Goal: Information Seeking & Learning: Stay updated

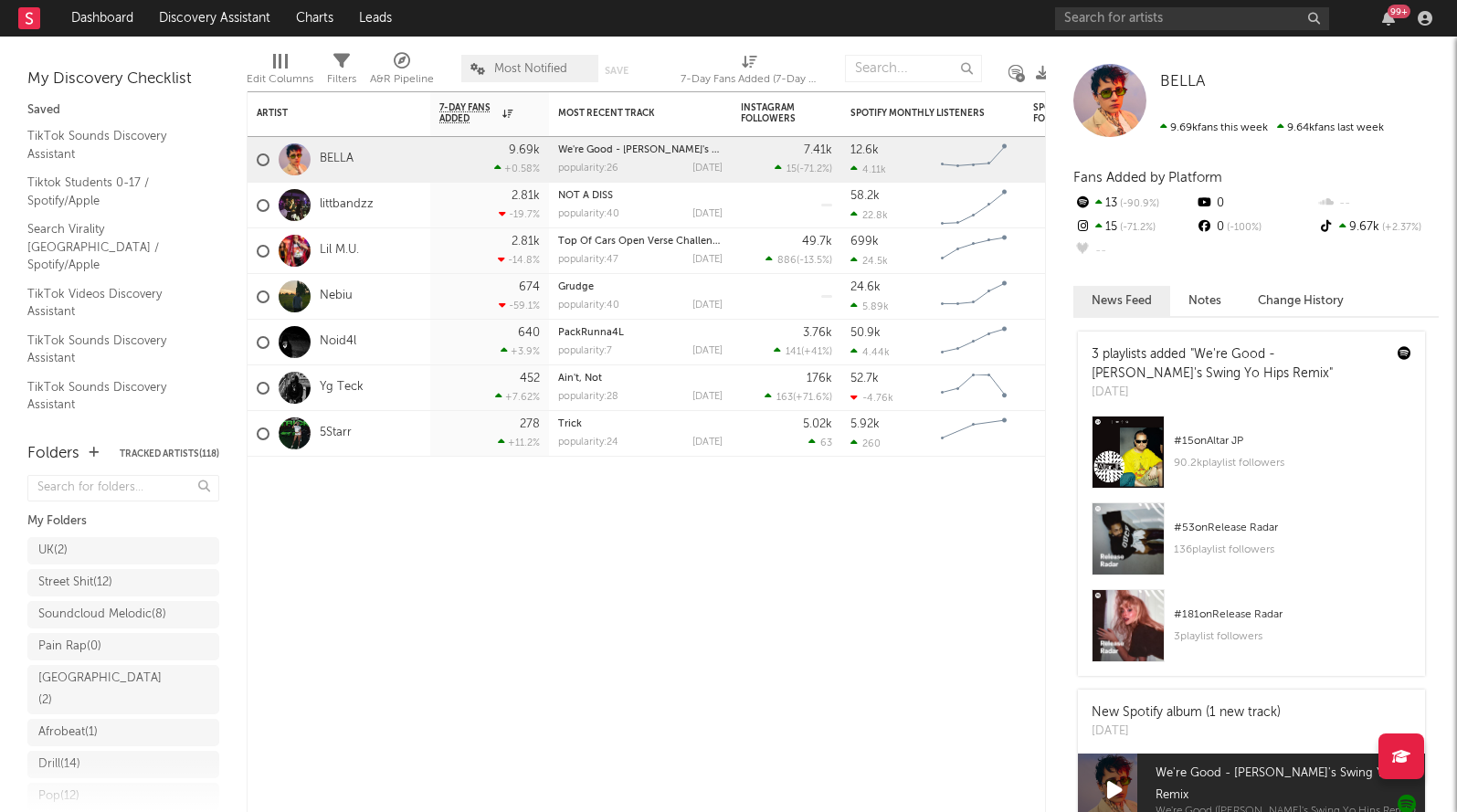
scroll to position [336, 0]
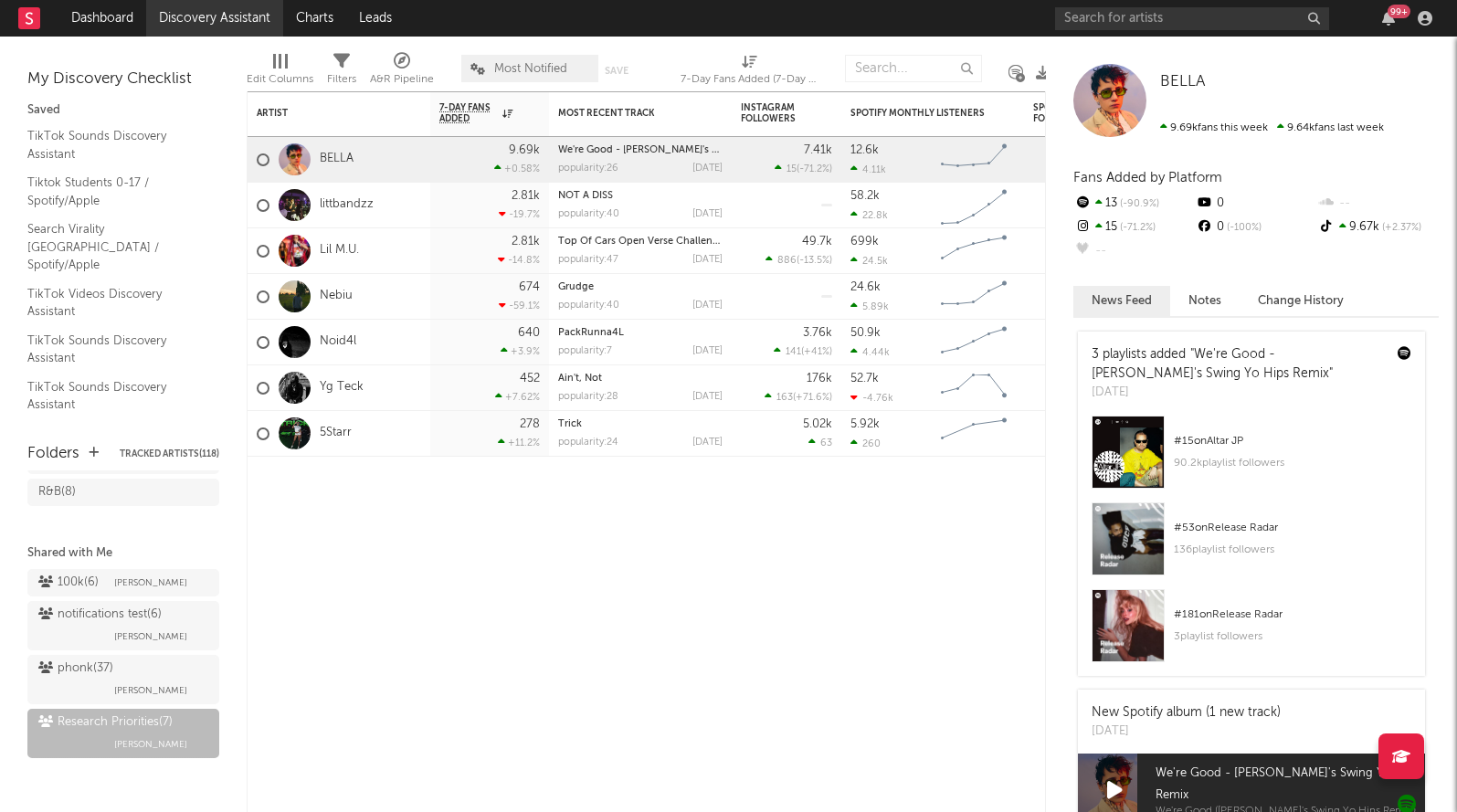
click at [240, 27] on link "Discovery Assistant" at bounding box center [215, 18] width 137 height 37
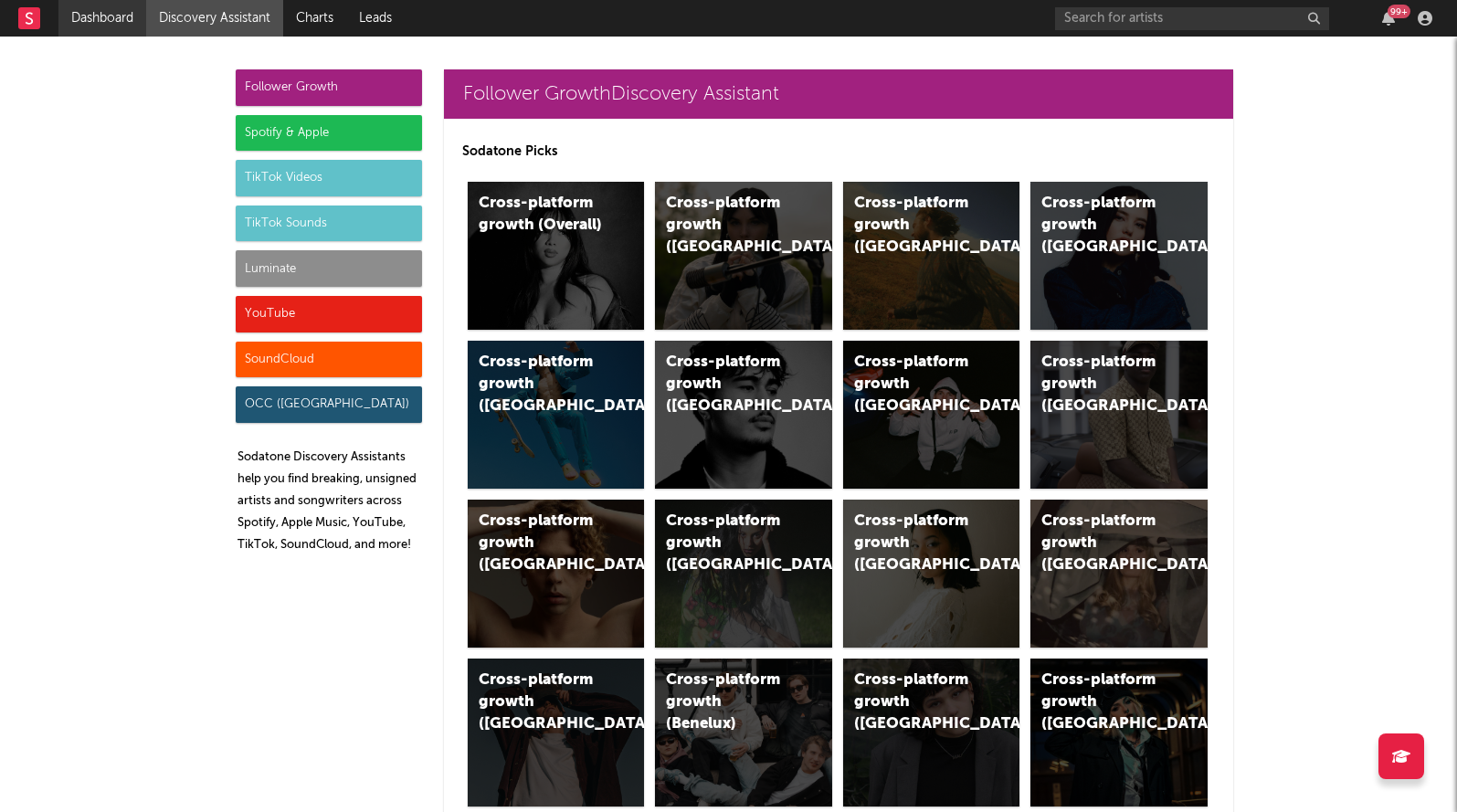
click at [92, 19] on link "Dashboard" at bounding box center [102, 18] width 88 height 37
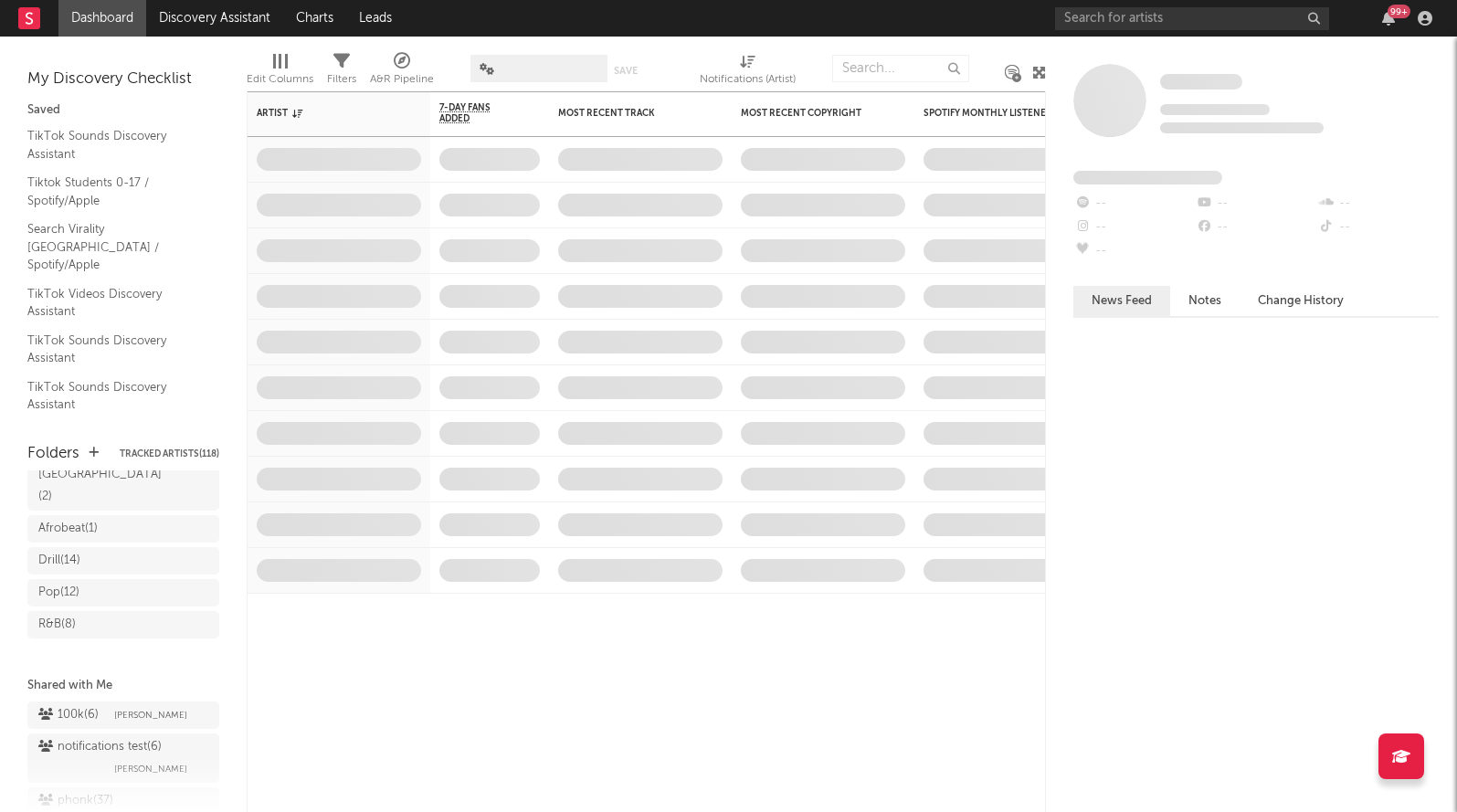
scroll to position [336, 0]
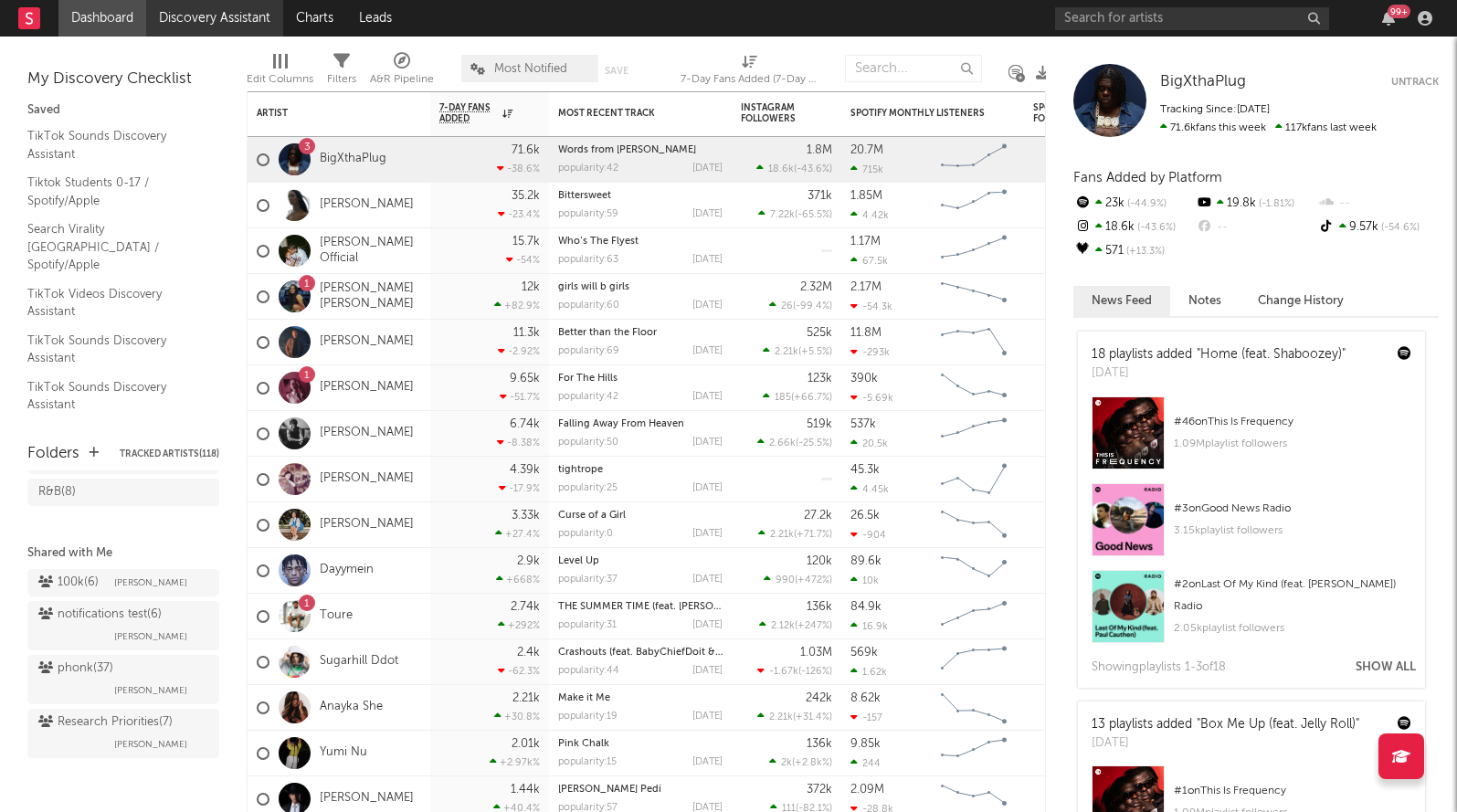
click at [233, 10] on link "Discovery Assistant" at bounding box center [215, 18] width 137 height 37
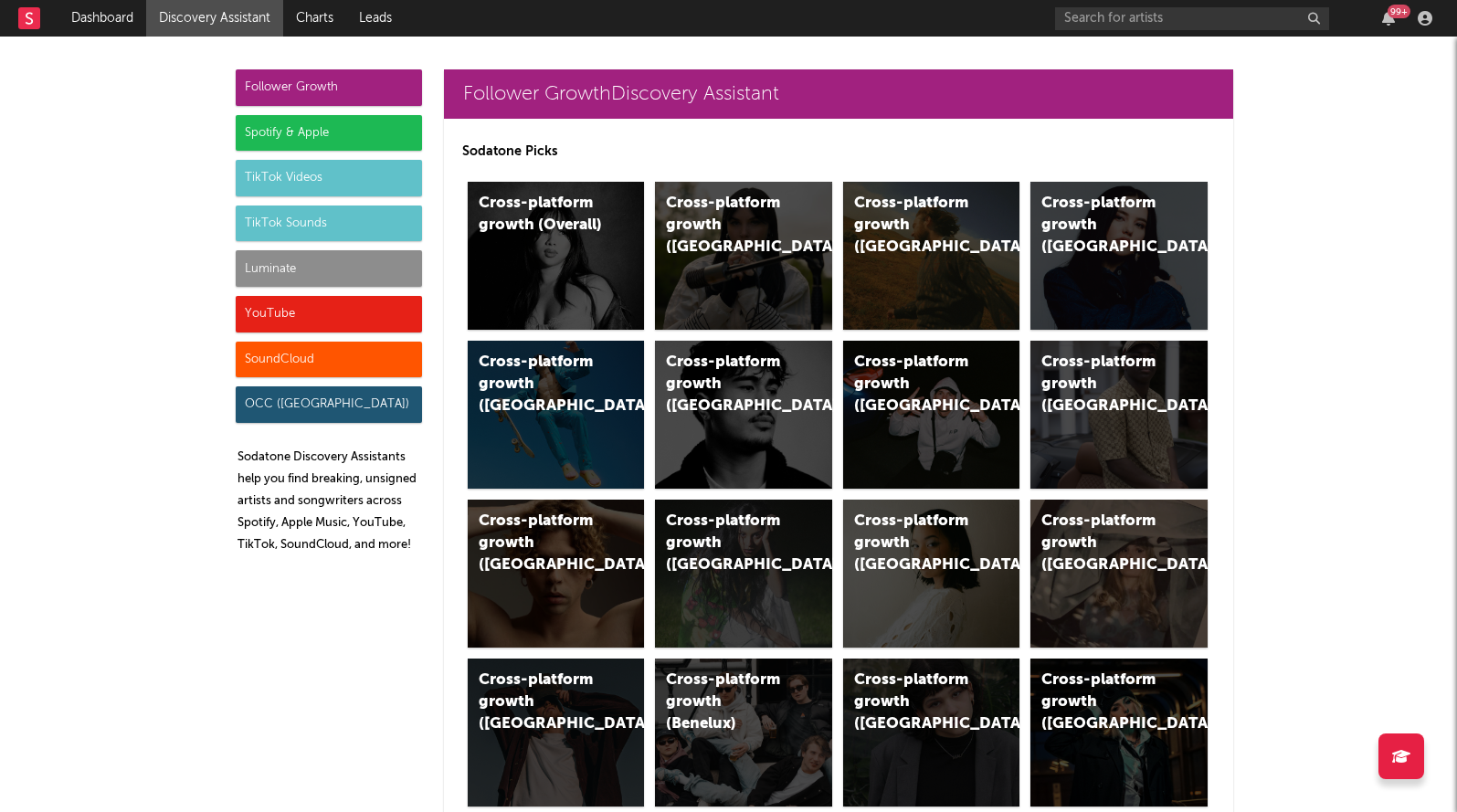
click at [316, 270] on div "Luminate" at bounding box center [329, 268] width 186 height 37
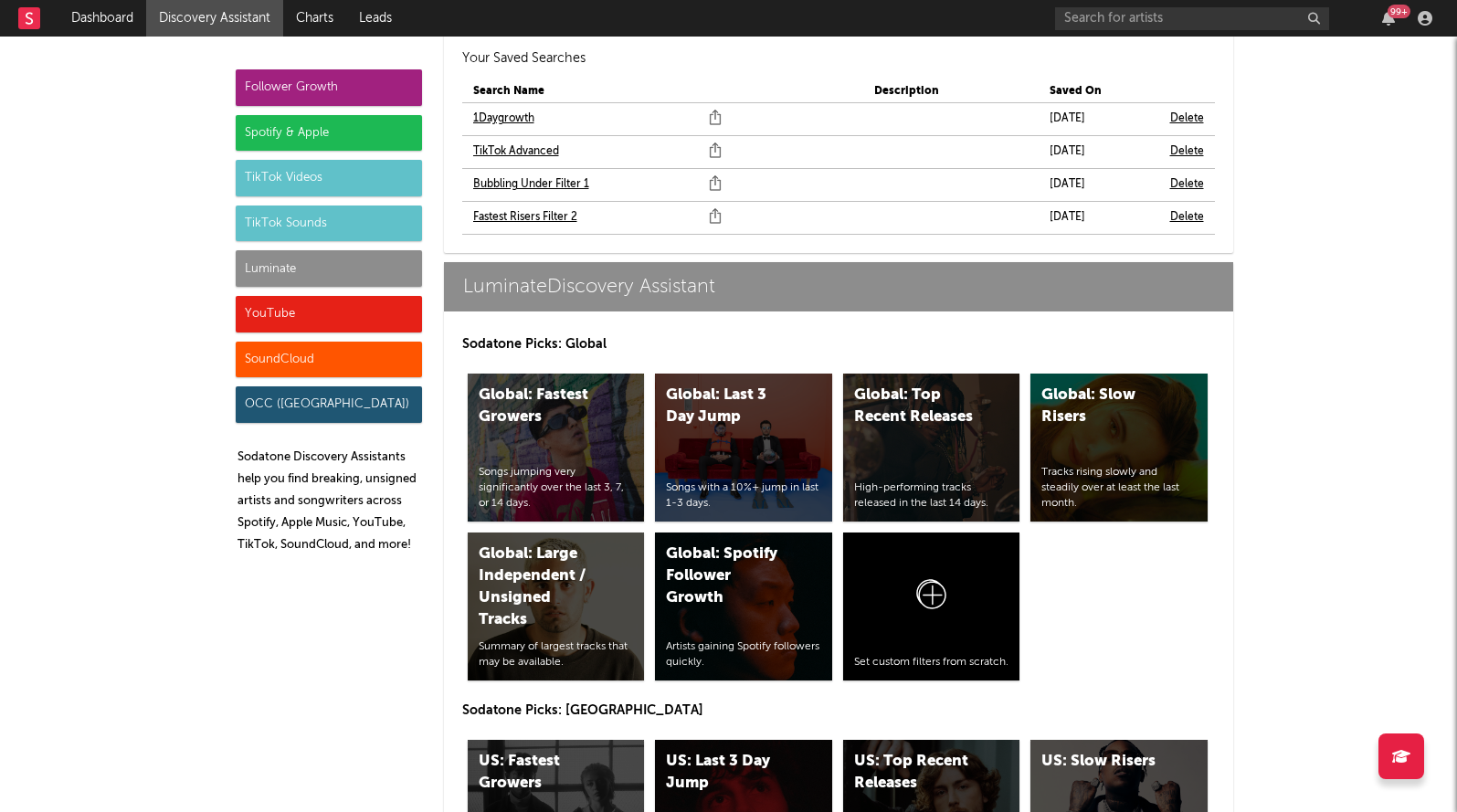
scroll to position [8329, 0]
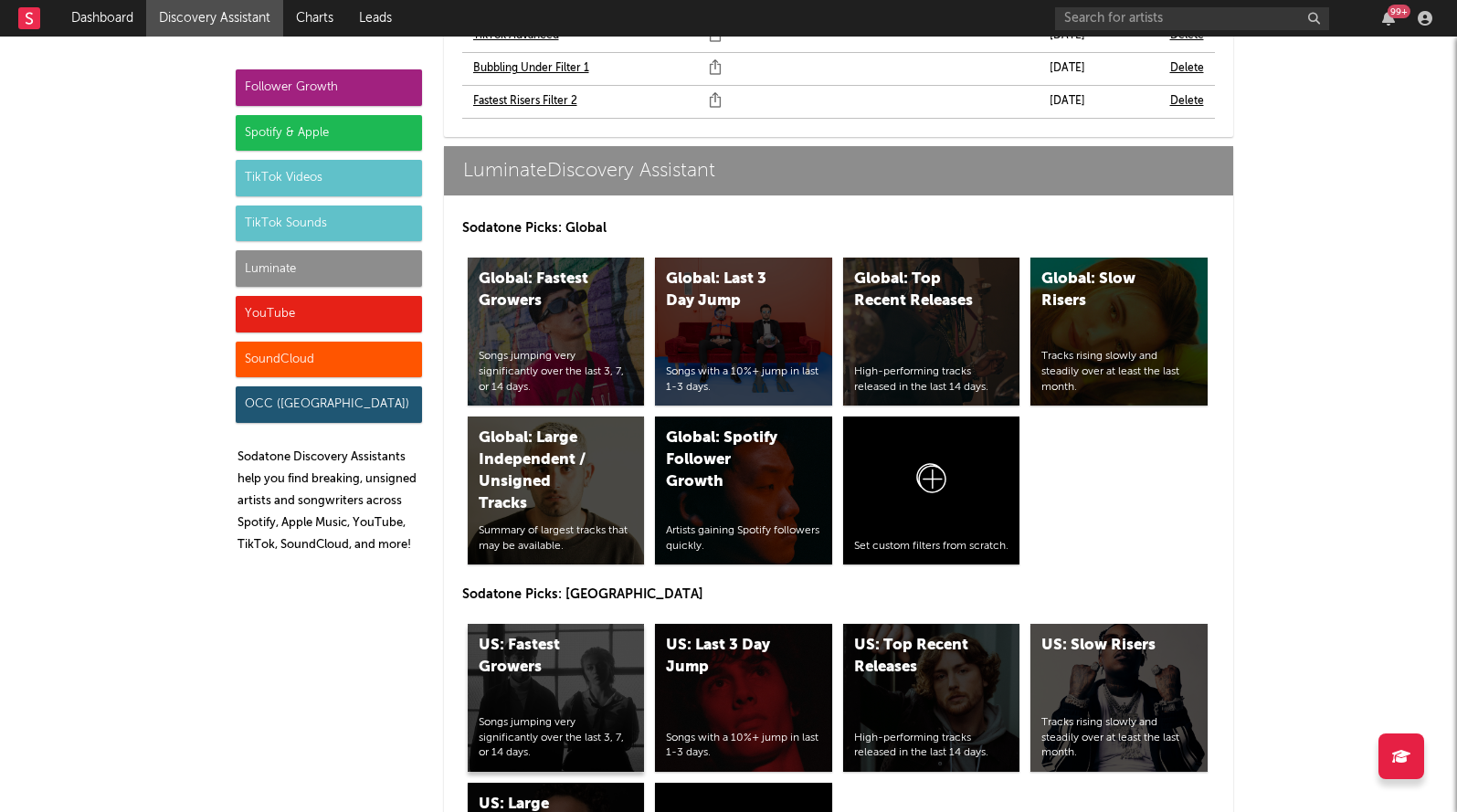
click at [526, 627] on div "US: Fastest Growers Songs jumping very significantly over the last 3, 7, or 14 …" at bounding box center [556, 698] width 177 height 148
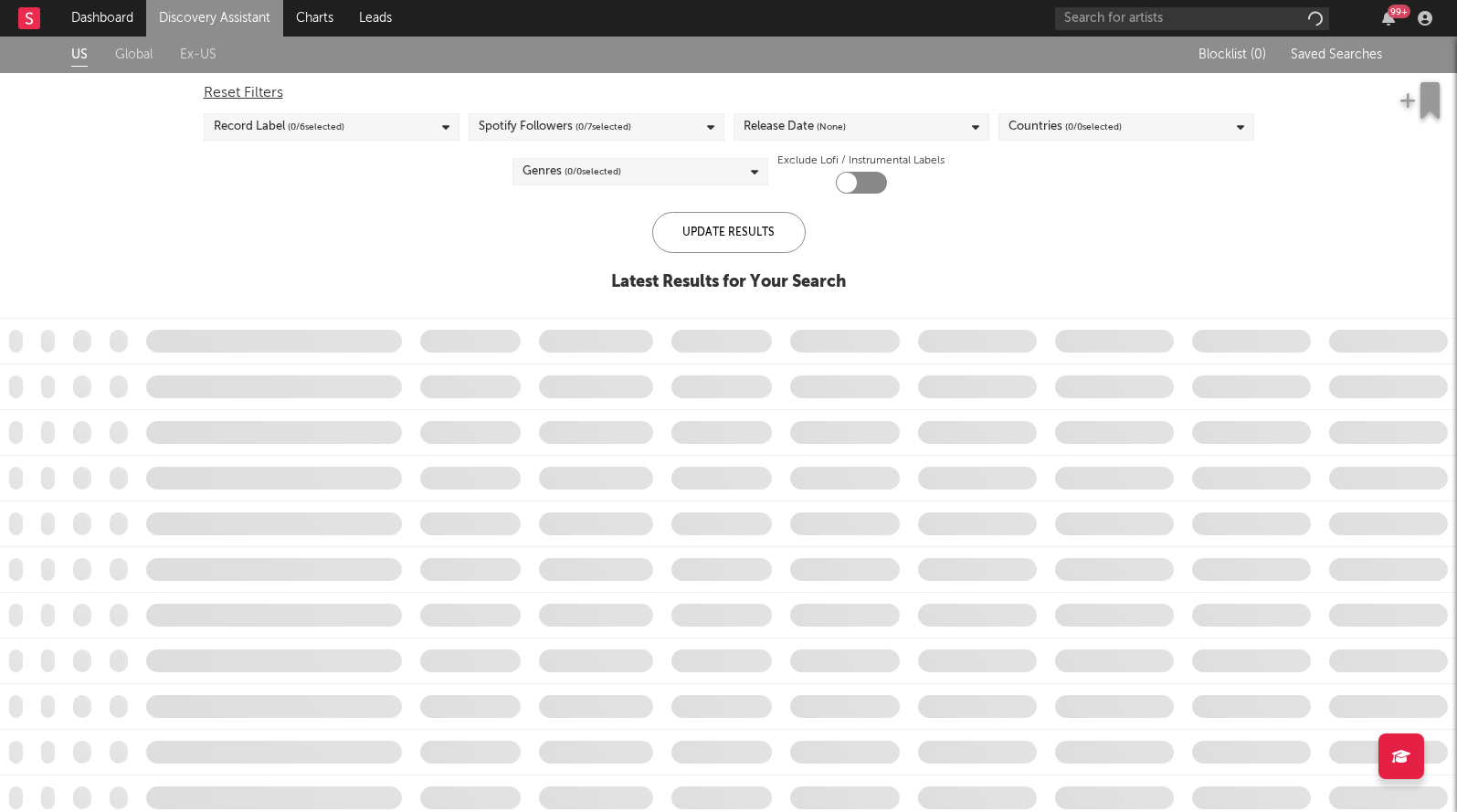
checkbox input "true"
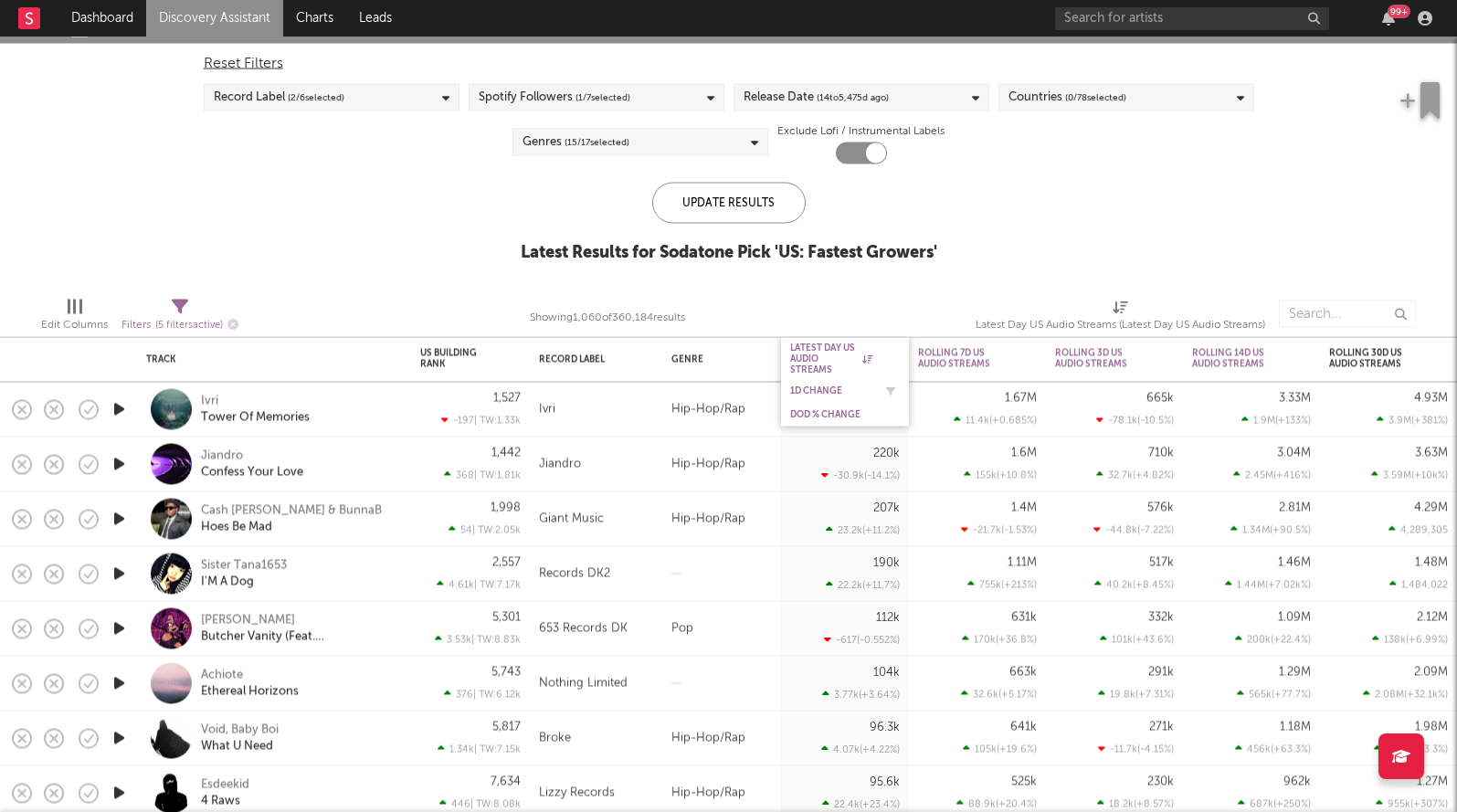
click at [802, 386] on div "1D Change" at bounding box center [832, 391] width 82 height 11
